Goal: Information Seeking & Learning: Learn about a topic

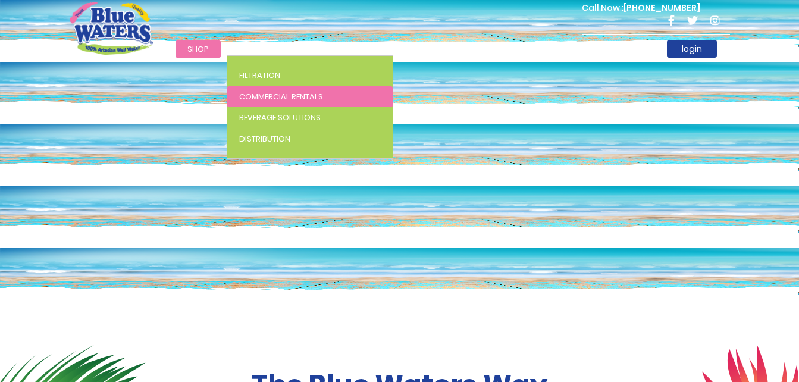
click at [268, 92] on span "Commercial Rentals" at bounding box center [281, 96] width 84 height 11
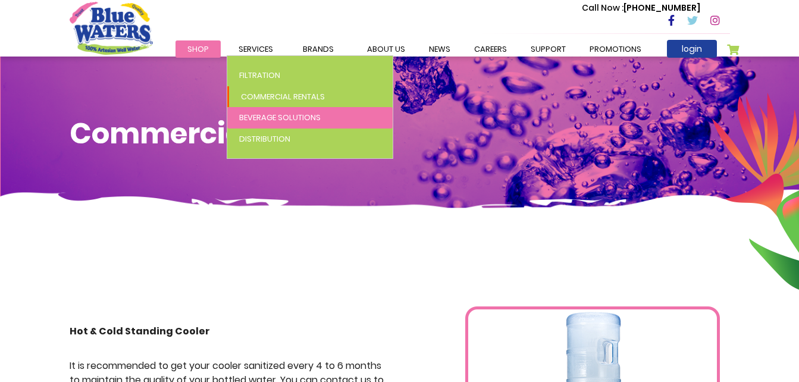
click at [255, 124] on link "Beverage Solutions" at bounding box center [309, 117] width 165 height 21
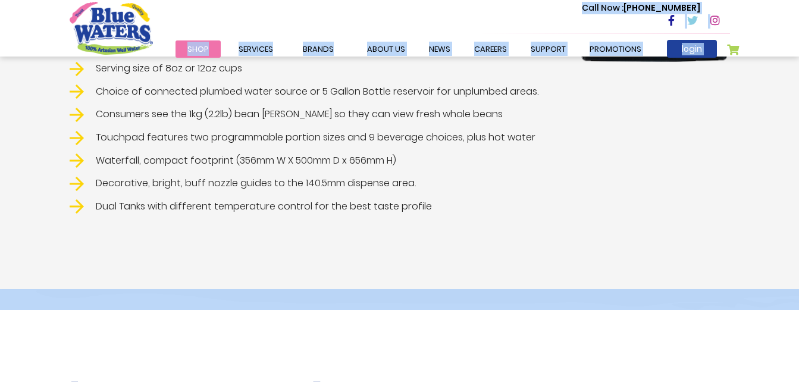
scroll to position [543, 0]
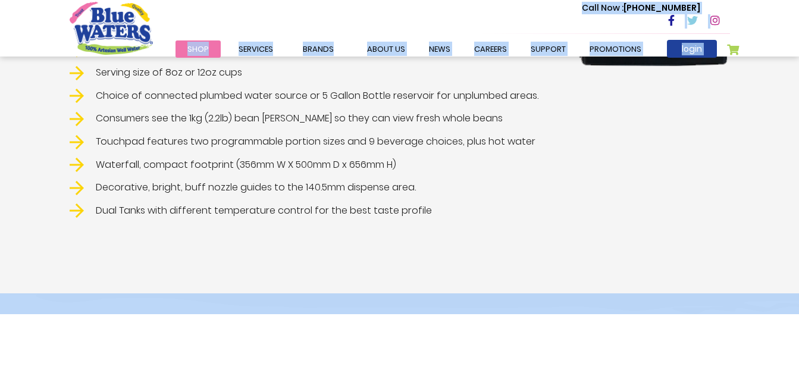
drag, startPoint x: 70, startPoint y: 93, endPoint x: 448, endPoint y: 211, distance: 395.7
click at [448, 209] on li "Dual Tanks with different temperature control for the best taste profile" at bounding box center [315, 210] width 491 height 15
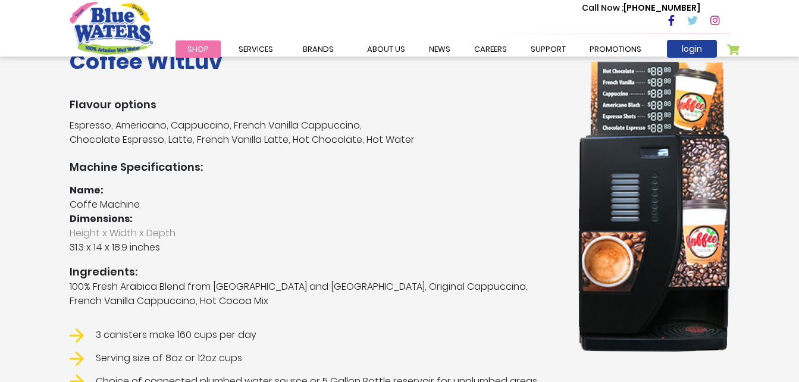
scroll to position [234, 0]
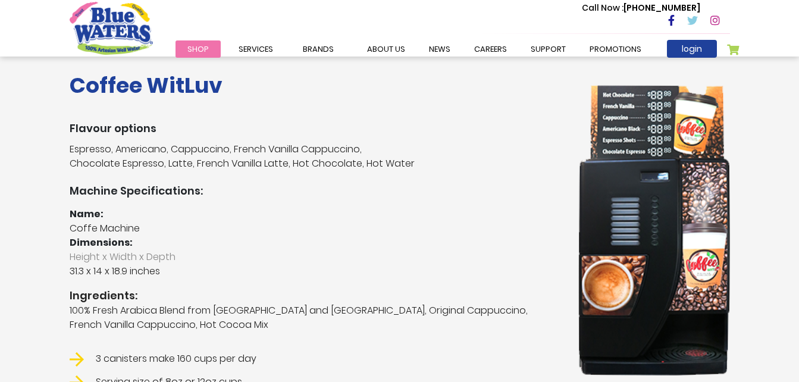
drag, startPoint x: 425, startPoint y: 221, endPoint x: 65, endPoint y: 61, distance: 393.2
click at [65, 61] on div "Coffee WitLuv Flavour options Espresso, Americano, Cappuccino, French Vanilla C…" at bounding box center [399, 312] width 799 height 622
copy div "Coffee WitLuv Flavour options Espresso, Americano, Cappuccino, French Vanilla C…"
